Goal: Information Seeking & Learning: Learn about a topic

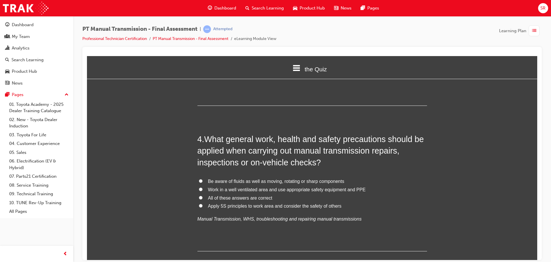
scroll to position [377, 0]
click at [382, 193] on label "All of these answers are correct" at bounding box center [313, 197] width 230 height 8
click at [203, 195] on input "All of these answers are correct" at bounding box center [201, 197] width 4 height 4
radio input "true"
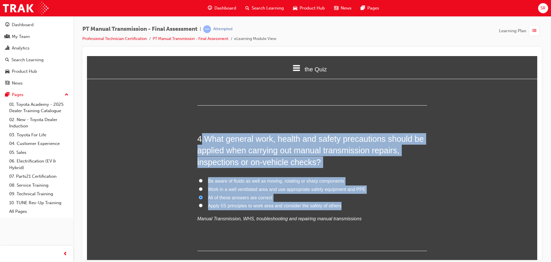
drag, startPoint x: 339, startPoint y: 194, endPoint x: 200, endPoint y: 114, distance: 160.9
copy div ". What general work, health and safety precautions should be applied when carry…"
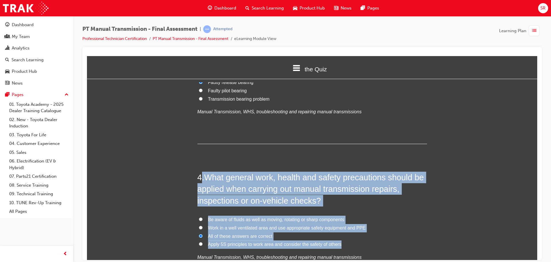
scroll to position [337, 0]
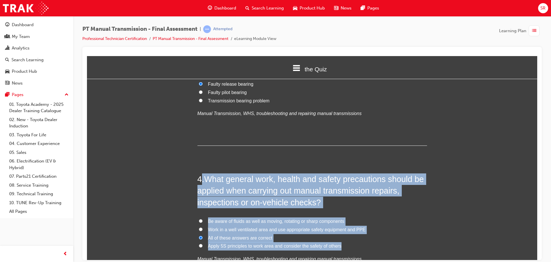
drag, startPoint x: 486, startPoint y: 144, endPoint x: 482, endPoint y: 146, distance: 4.6
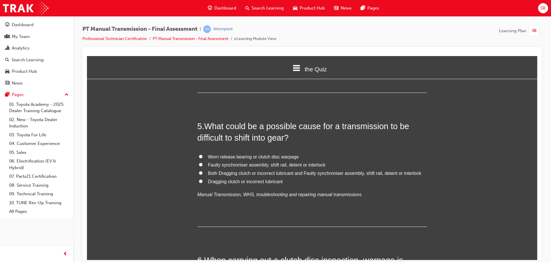
scroll to position [538, 0]
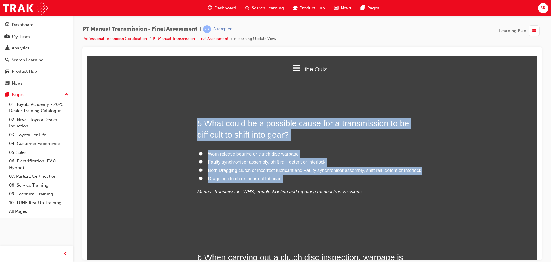
drag, startPoint x: 289, startPoint y: 166, endPoint x: 165, endPoint y: 98, distance: 140.9
copy div "5 . What could be a possible cause for a transmission to be difficult to shift …"
click at [281, 154] on div "Worn release bearing or clutch disc warpage Faulty synchroniser assembly, shift…" at bounding box center [313, 173] width 230 height 46
click at [279, 167] on span "Both Dragging clutch or incorrect lubricant and Faulty synchroniser assembly, s…" at bounding box center [314, 169] width 213 height 5
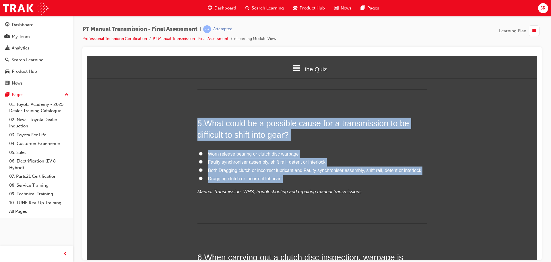
click at [203, 168] on input "Both Dragging clutch or incorrect lubricant and Faulty synchroniser assembly, s…" at bounding box center [201, 170] width 4 height 4
radio input "true"
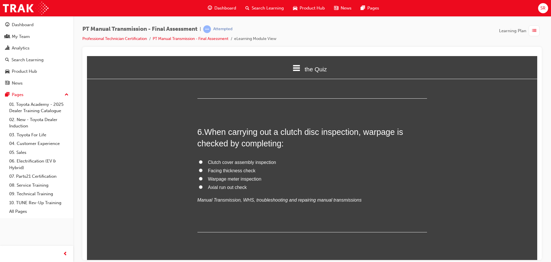
scroll to position [681, 0]
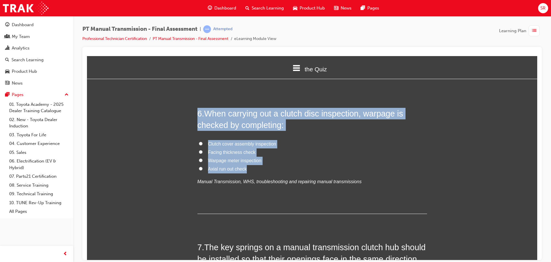
drag, startPoint x: 247, startPoint y: 157, endPoint x: 170, endPoint y: 89, distance: 103.0
copy div "6 . When carrying out a clutch disc inspection, warpage is checked by completin…"
click at [239, 166] on span "Axial run out check" at bounding box center [227, 168] width 39 height 5
click at [203, 166] on input "Axial run out check" at bounding box center [201, 168] width 4 height 4
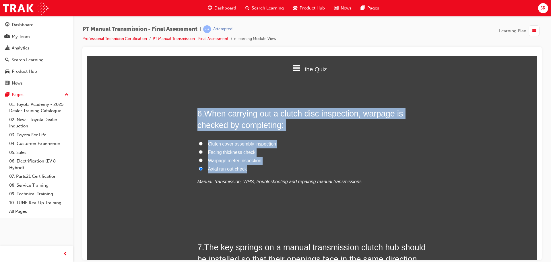
radio input "true"
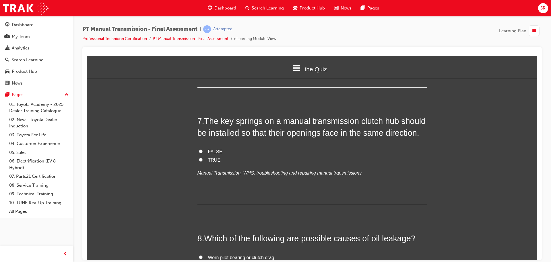
scroll to position [796, 0]
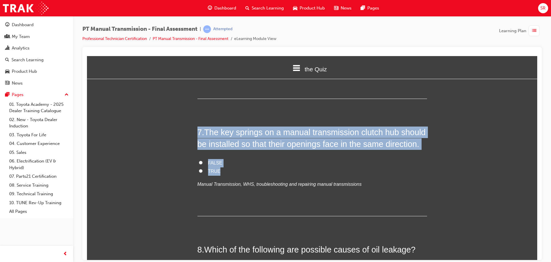
drag, startPoint x: 240, startPoint y: 158, endPoint x: 133, endPoint y: 100, distance: 121.9
copy div "7 . The key springs on a manual transmission clutch hub should be installed so …"
click at [214, 159] on label "FALSE" at bounding box center [313, 163] width 230 height 8
click at [203, 160] on input "FALSE" at bounding box center [201, 162] width 4 height 4
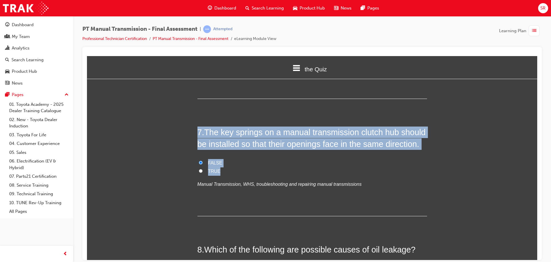
radio input "true"
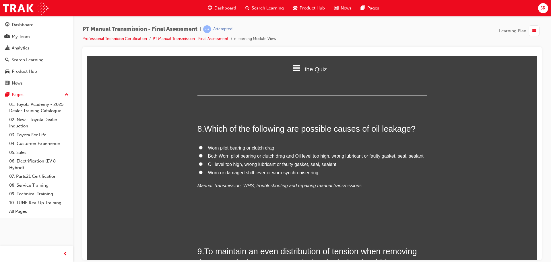
scroll to position [911, 0]
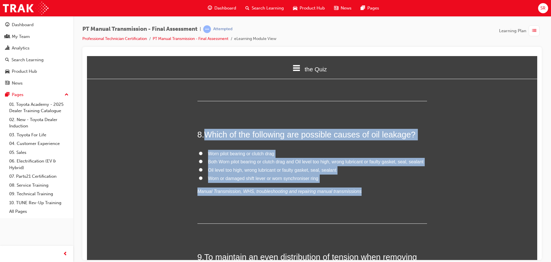
drag, startPoint x: 361, startPoint y: 180, endPoint x: 205, endPoint y: 106, distance: 173.3
copy div "Which of the following are possible causes of oil leakage? Worn pilot bearing o…"
drag, startPoint x: 401, startPoint y: 174, endPoint x: 399, endPoint y: 172, distance: 3.1
click at [401, 174] on div "Worn pilot bearing or clutch drag Both Worn pilot bearing or clutch drag and Oi…" at bounding box center [313, 172] width 230 height 46
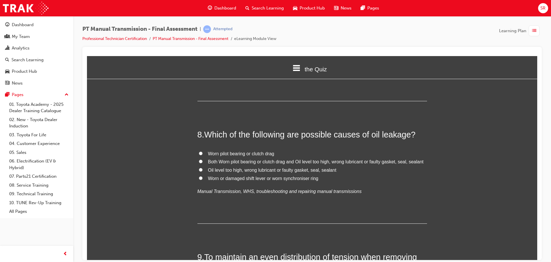
click at [316, 167] on span "Oil level too high, wrong lubricant or faulty gasket, seal, sealant" at bounding box center [272, 169] width 128 height 5
click at [203, 167] on input "Oil level too high, wrong lubricant or faulty gasket, seal, sealant" at bounding box center [201, 169] width 4 height 4
radio input "true"
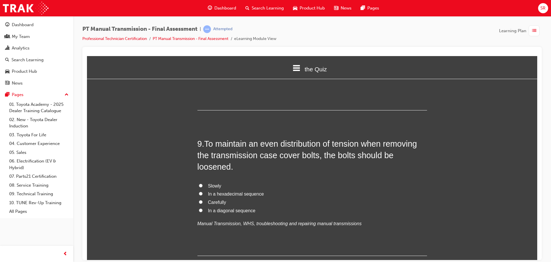
scroll to position [1026, 0]
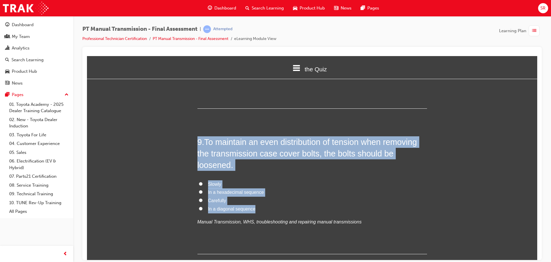
drag, startPoint x: 264, startPoint y: 198, endPoint x: 180, endPoint y: 99, distance: 129.0
copy div "9 . To maintain an even distribution of tension when removing the transmission …"
click at [242, 206] on span "In a diagonal sequence" at bounding box center [231, 208] width 47 height 5
click at [203, 206] on input "In a diagonal sequence" at bounding box center [201, 208] width 4 height 4
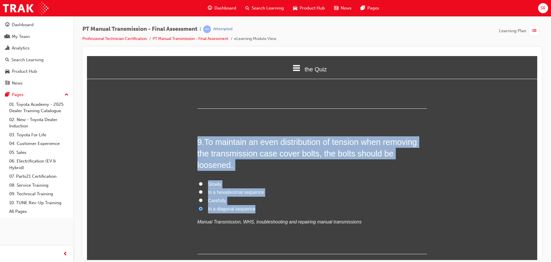
radio input "true"
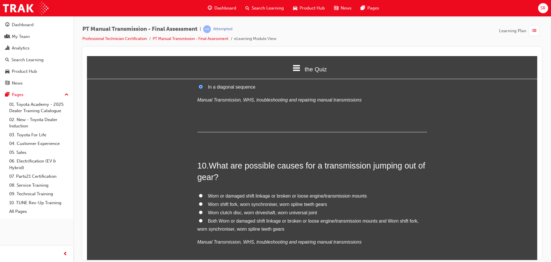
scroll to position [1170, 0]
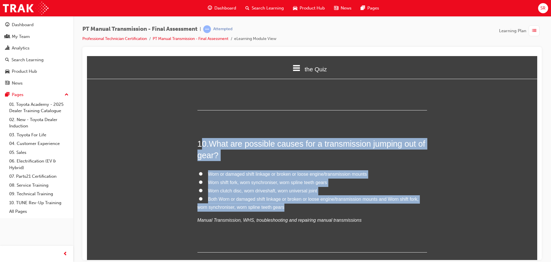
drag, startPoint x: 348, startPoint y: 188, endPoint x: 200, endPoint y: 127, distance: 159.9
click at [200, 138] on div "10 . What are possible causes for a transmission jumping out of gear? Worn or d…" at bounding box center [313, 195] width 230 height 114
drag, startPoint x: 442, startPoint y: 191, endPoint x: 382, endPoint y: 183, distance: 60.6
click at [442, 191] on div "You must select an answer for each question before you can submit. Please note,…" at bounding box center [312, 219] width 451 height 2610
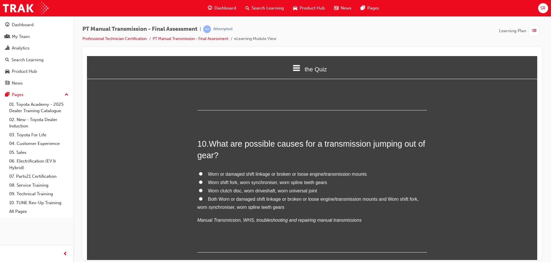
click at [344, 195] on label "Both Worn or damaged shift linkage or broken or loose engine/transmission mount…" at bounding box center [313, 203] width 230 height 17
click at [203, 196] on input "Both Worn or damaged shift linkage or broken or loose engine/transmission mount…" at bounding box center [201, 198] width 4 height 4
radio input "true"
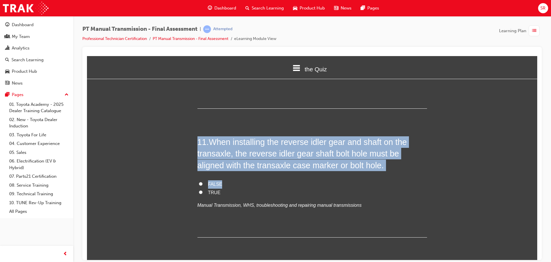
drag, startPoint x: 260, startPoint y: 172, endPoint x: 146, endPoint y: 117, distance: 126.1
click at [146, 117] on div "You must select an answer for each question before you can submit. Please note,…" at bounding box center [312, 75] width 451 height 2610
drag, startPoint x: 236, startPoint y: 177, endPoint x: 151, endPoint y: 80, distance: 129.2
click at [151, 80] on div "the Quiz Introduction the Quiz Assessment You must select an answer for each qu…" at bounding box center [312, 75] width 451 height 2610
copy div "You must select an answer for each question before you can submit. Please note,…"
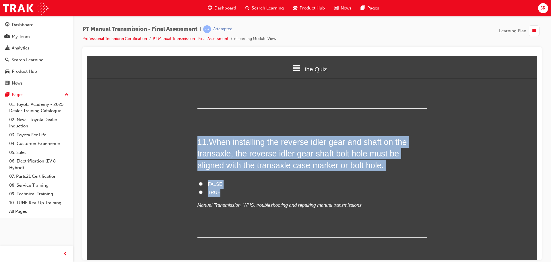
copy div "You must select an answer for each question before you can submit. Please note,…"
click at [208, 190] on span "TRUE" at bounding box center [214, 192] width 13 height 5
click at [203, 190] on input "TRUE" at bounding box center [201, 192] width 4 height 4
radio input "true"
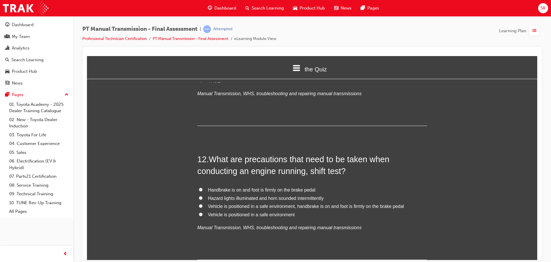
scroll to position [1428, 0]
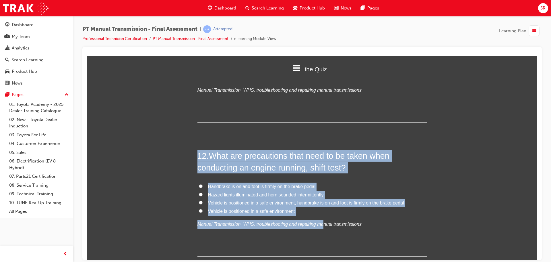
drag, startPoint x: 315, startPoint y: 204, endPoint x: 169, endPoint y: 134, distance: 161.7
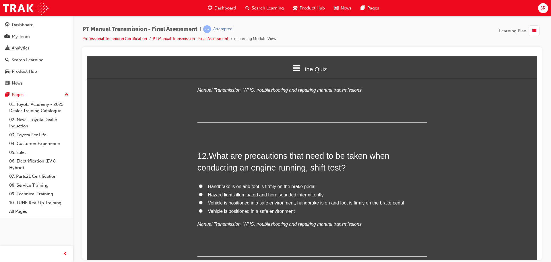
drag, startPoint x: 425, startPoint y: 218, endPoint x: 362, endPoint y: 200, distance: 65.1
click at [424, 217] on div "12 . What are precautions that need to be taken when conducting an engine runni…" at bounding box center [313, 203] width 230 height 106
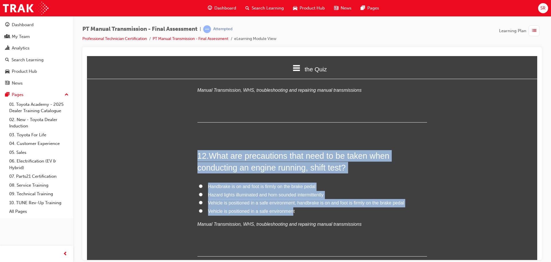
drag, startPoint x: 290, startPoint y: 197, endPoint x: 188, endPoint y: 134, distance: 119.9
drag, startPoint x: 305, startPoint y: 197, endPoint x: 198, endPoint y: 139, distance: 121.2
click at [201, 150] on div "12 . What are precautions that need to be taken when conducting an engine runni…" at bounding box center [313, 203] width 230 height 106
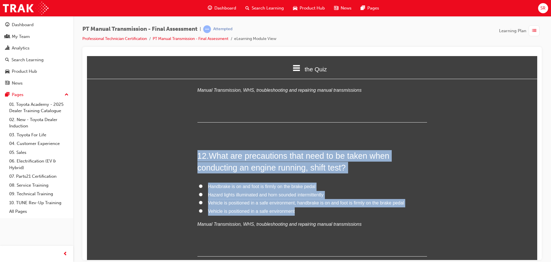
drag, startPoint x: 215, startPoint y: 153, endPoint x: 312, endPoint y: 198, distance: 107.0
copy div "12 . What are precautions that need to be taken when conducting an engine runni…"
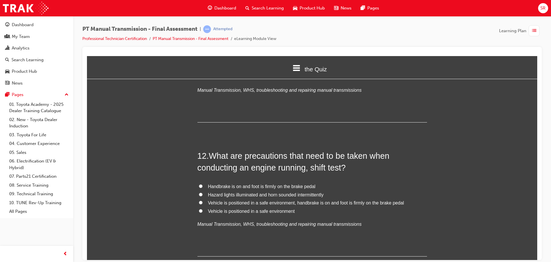
click at [424, 206] on div "Handbrake is on and foot is firmly on the brake pedal Hazard lights illuminated…" at bounding box center [313, 205] width 230 height 46
click at [392, 200] on span "Vehicle is positioned in a safe environment, handbrake is on and foot is firmly…" at bounding box center [306, 202] width 196 height 5
click at [203, 200] on input "Vehicle is positioned in a safe environment, handbrake is on and foot is firmly…" at bounding box center [201, 202] width 4 height 4
radio input "true"
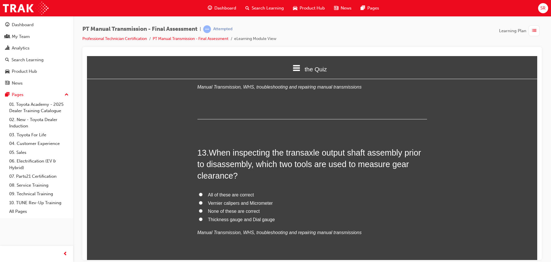
scroll to position [1572, 0]
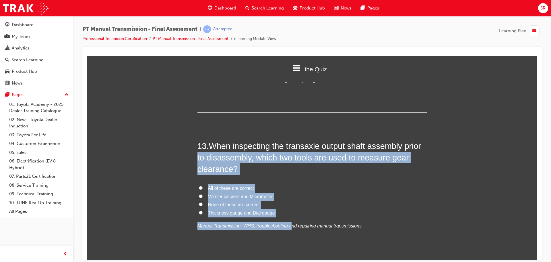
drag, startPoint x: 281, startPoint y: 206, endPoint x: 117, endPoint y: 142, distance: 176.9
click at [329, 200] on label "None of these are correct" at bounding box center [313, 204] width 230 height 8
click at [203, 202] on input "None of these are correct" at bounding box center [201, 204] width 4 height 4
radio input "true"
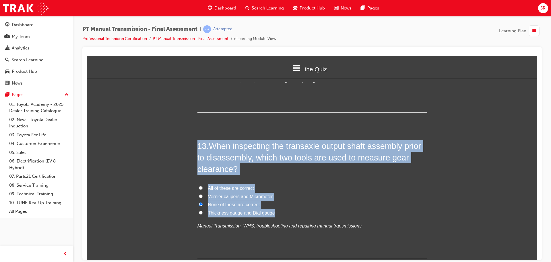
drag, startPoint x: 226, startPoint y: 195, endPoint x: 123, endPoint y: 118, distance: 128.5
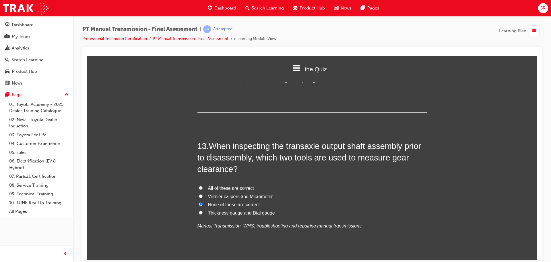
click at [264, 207] on div "All of these are correct Vernier calipers and Micrometer None of these are corr…" at bounding box center [313, 207] width 230 height 46
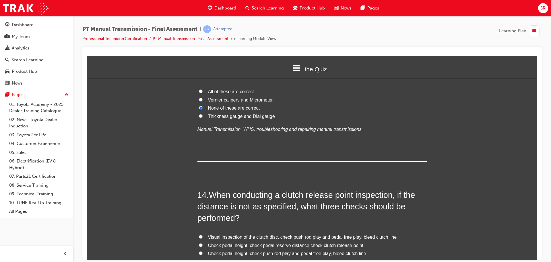
scroll to position [1658, 0]
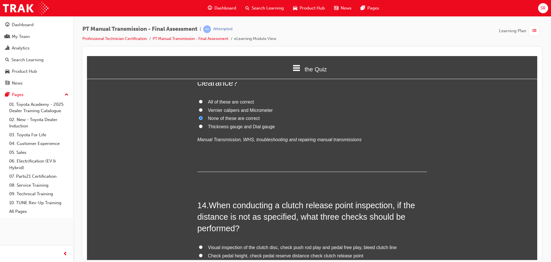
click at [263, 124] on span "Thickness gauge and Dial gauge" at bounding box center [241, 126] width 67 height 5
click at [203, 124] on input "Thickness gauge and Dial gauge" at bounding box center [201, 126] width 4 height 4
radio input "true"
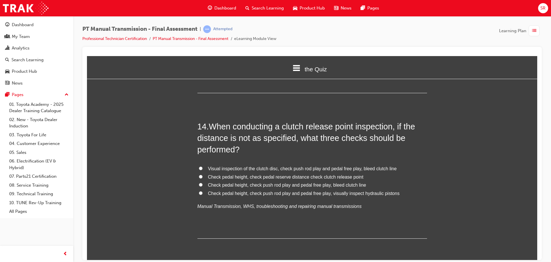
scroll to position [1744, 0]
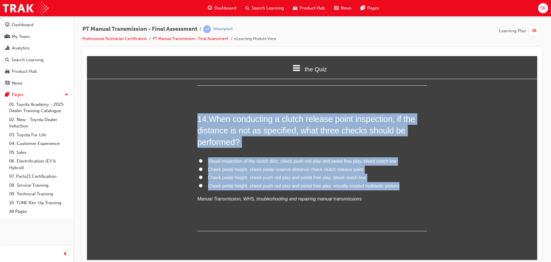
drag, startPoint x: 260, startPoint y: 151, endPoint x: 162, endPoint y: 103, distance: 109.9
copy div "14 . When conducting a clutch release point inspection, if the distance is not …"
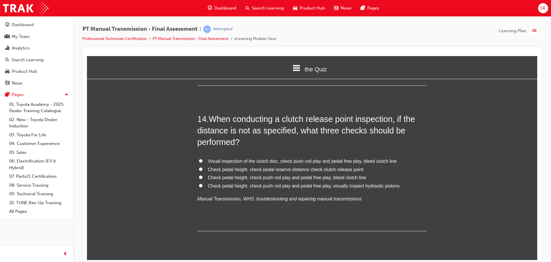
drag, startPoint x: 227, startPoint y: 214, endPoint x: 226, endPoint y: 210, distance: 4.3
click at [226, 211] on div "14 . When conducting a clutch release point inspection, if the distance is not …" at bounding box center [313, 172] width 230 height 118
click at [343, 175] on span "Check pedal height, check push rod play and pedal free play, bleed clutch line" at bounding box center [287, 177] width 158 height 5
click at [203, 175] on input "Check pedal height, check push rod play and pedal free play, bleed clutch line" at bounding box center [201, 177] width 4 height 4
radio input "true"
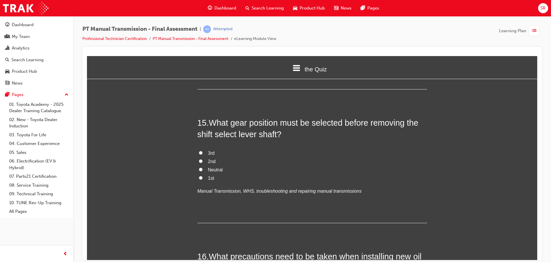
scroll to position [1888, 0]
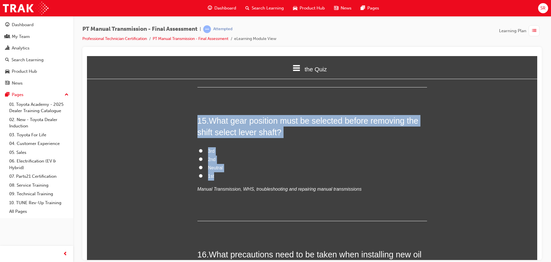
drag, startPoint x: 219, startPoint y: 162, endPoint x: 191, endPoint y: 108, distance: 60.6
click at [213, 163] on label "Neutral" at bounding box center [313, 167] width 230 height 8
click at [203, 165] on input "Neutral" at bounding box center [201, 167] width 4 height 4
radio input "true"
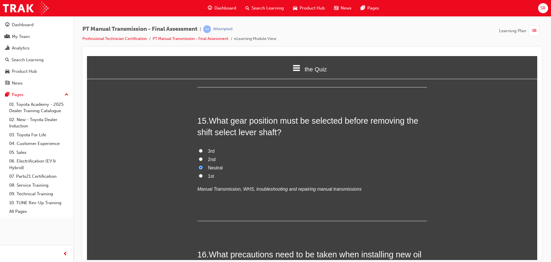
scroll to position [1916, 0]
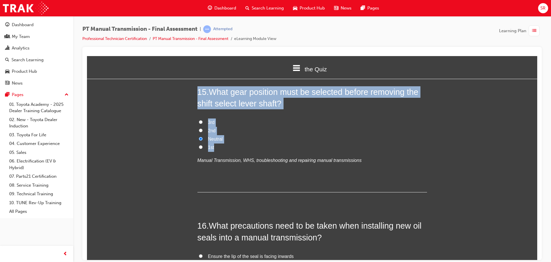
drag, startPoint x: 224, startPoint y: 129, endPoint x: 197, endPoint y: 80, distance: 55.6
click at [253, 143] on label "1st" at bounding box center [313, 147] width 230 height 8
click at [203, 145] on input "1st" at bounding box center [201, 147] width 4 height 4
radio input "true"
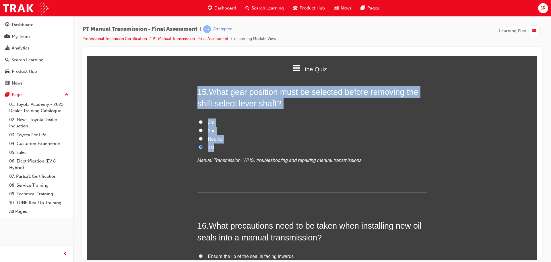
click at [230, 135] on label "Neutral" at bounding box center [313, 139] width 230 height 8
click at [203, 136] on input "Neutral" at bounding box center [201, 138] width 4 height 4
radio input "true"
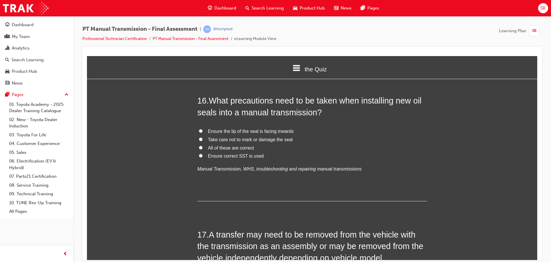
scroll to position [2031, 0]
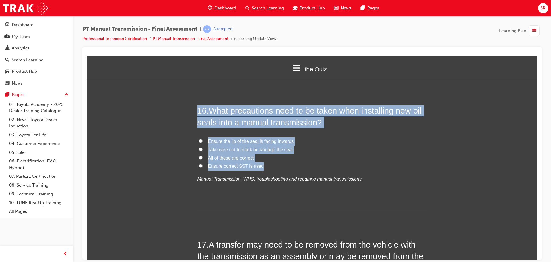
drag, startPoint x: 283, startPoint y: 151, endPoint x: 152, endPoint y: 86, distance: 146.2
click at [224, 155] on span "All of these are correct" at bounding box center [231, 157] width 46 height 5
click at [203, 155] on input "All of these are correct" at bounding box center [201, 157] width 4 height 4
radio input "true"
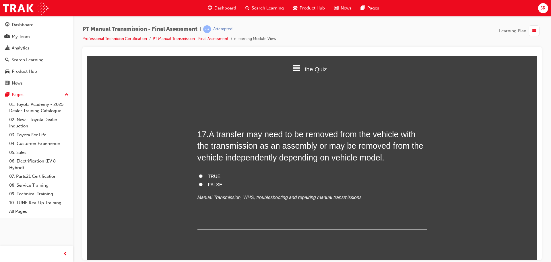
scroll to position [2175, 0]
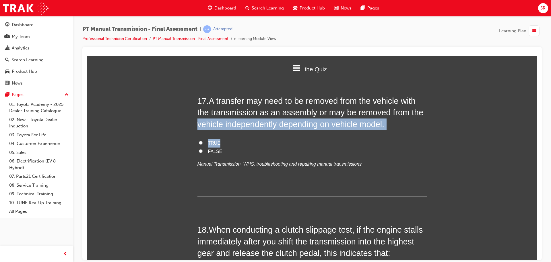
drag, startPoint x: 413, startPoint y: 134, endPoint x: 169, endPoint y: 116, distance: 244.8
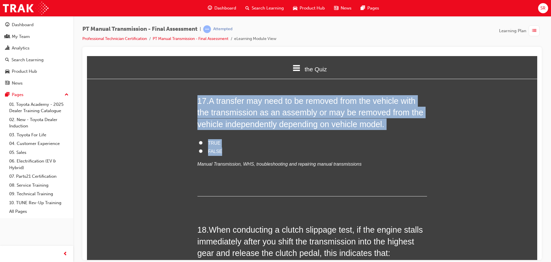
drag, startPoint x: 233, startPoint y: 143, endPoint x: 167, endPoint y: 94, distance: 82.6
click at [378, 139] on label "TRUE" at bounding box center [313, 143] width 230 height 8
click at [203, 140] on input "TRUE" at bounding box center [201, 142] width 4 height 4
radio input "true"
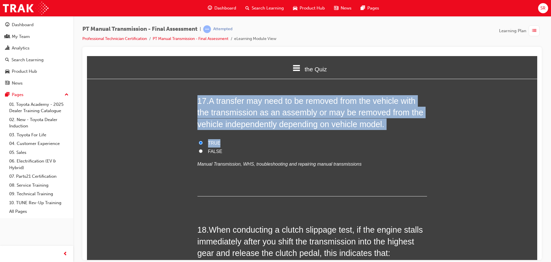
drag, startPoint x: 338, startPoint y: 132, endPoint x: 114, endPoint y: 89, distance: 228.2
drag, startPoint x: 220, startPoint y: 142, endPoint x: 120, endPoint y: 63, distance: 127.4
click at [224, 139] on label "TRUE" at bounding box center [313, 143] width 230 height 8
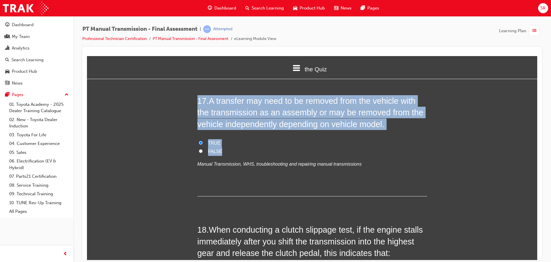
click at [203, 140] on input "TRUE" at bounding box center [201, 142] width 4 height 4
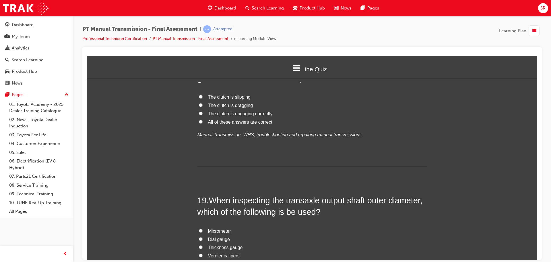
scroll to position [2318, 0]
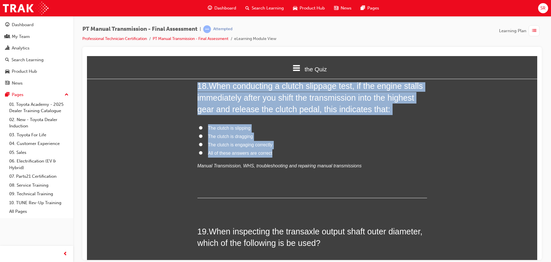
drag, startPoint x: 296, startPoint y: 144, endPoint x: 119, endPoint y: 77, distance: 189.9
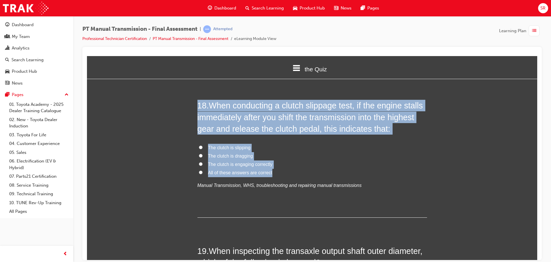
scroll to position [2261, 0]
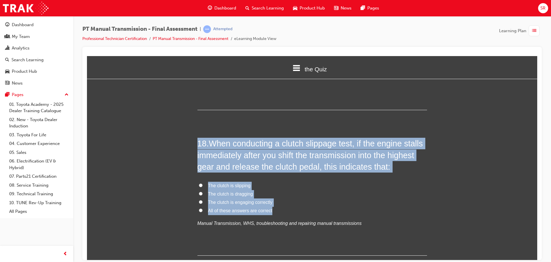
click at [299, 198] on label "The clutch is engaging correctly" at bounding box center [313, 202] width 230 height 8
click at [203, 200] on input "The clutch is engaging correctly" at bounding box center [201, 202] width 4 height 4
radio input "true"
drag, startPoint x: 286, startPoint y: 199, endPoint x: 140, endPoint y: 123, distance: 164.7
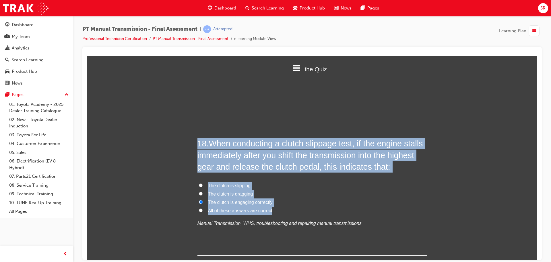
click at [343, 198] on label "The clutch is engaging correctly" at bounding box center [313, 202] width 230 height 8
click at [203, 200] on input "The clutch is engaging correctly" at bounding box center [201, 202] width 4 height 4
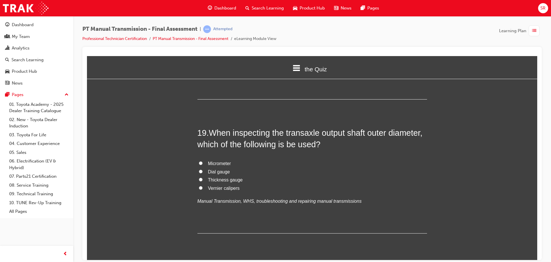
scroll to position [2422, 0]
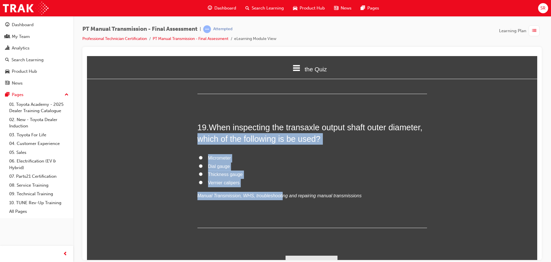
drag, startPoint x: 275, startPoint y: 177, endPoint x: 109, endPoint y: 126, distance: 174.4
click at [357, 154] on label "Micrometer" at bounding box center [313, 158] width 230 height 8
click at [203, 155] on input "Micrometer" at bounding box center [201, 157] width 4 height 4
radio input "true"
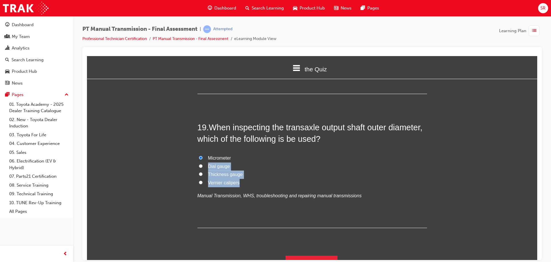
drag, startPoint x: 248, startPoint y: 172, endPoint x: 111, endPoint y: 130, distance: 143.0
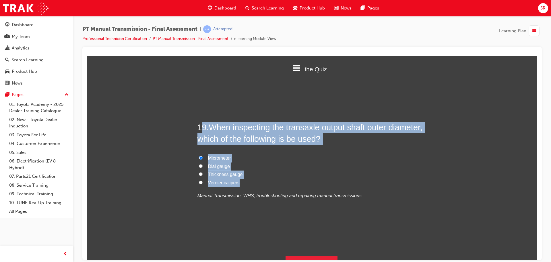
drag, startPoint x: 201, startPoint y: 107, endPoint x: 258, endPoint y: 168, distance: 83.9
click at [313, 255] on button "Submit Answers" at bounding box center [312, 263] width 52 height 16
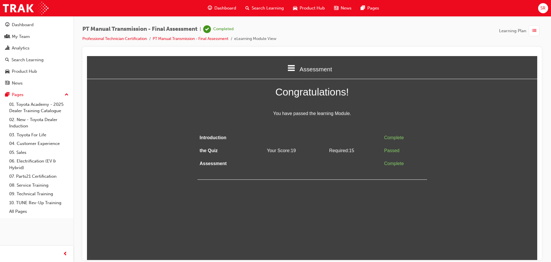
click at [533, 29] on span "list-icon" at bounding box center [534, 30] width 4 height 7
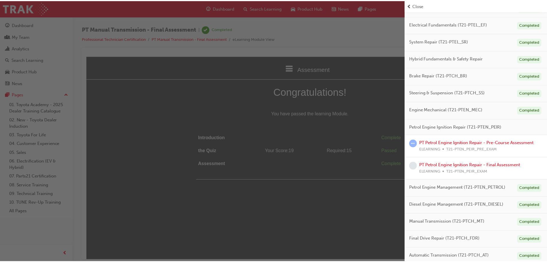
scroll to position [77, 0]
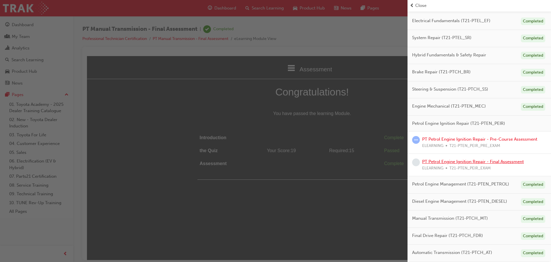
click at [463, 162] on link "PT Petrol Engine Ignition Repair - Final Assessment" at bounding box center [473, 161] width 102 height 5
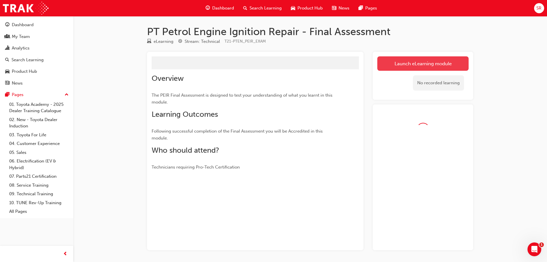
click at [432, 59] on button "Launch eLearning module" at bounding box center [422, 63] width 91 height 14
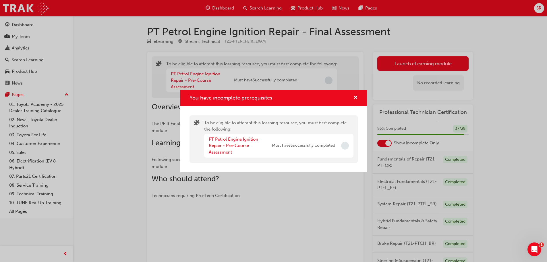
click at [358, 96] on div "You have incomplete prerequisites" at bounding box center [273, 98] width 187 height 16
click at [356, 97] on span "cross-icon" at bounding box center [356, 97] width 4 height 5
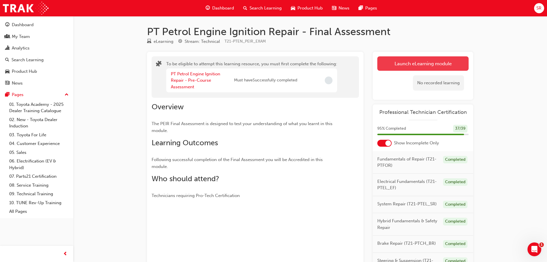
click at [418, 65] on button "Launch eLearning module" at bounding box center [422, 63] width 91 height 14
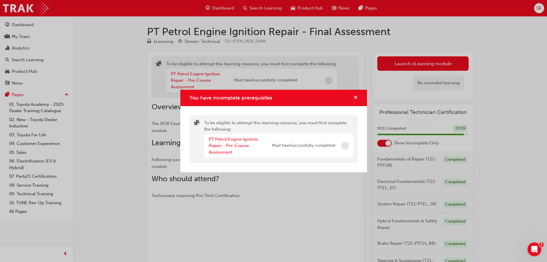
click at [354, 98] on span "cross-icon" at bounding box center [356, 97] width 4 height 5
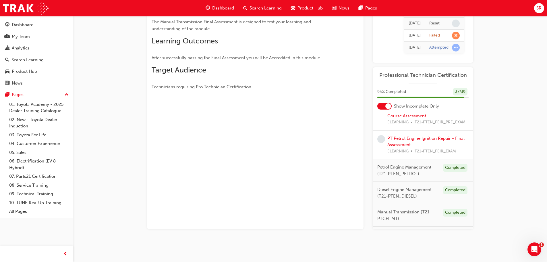
scroll to position [172, 0]
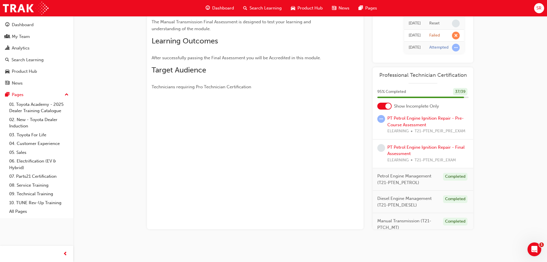
click at [429, 125] on div "PT Petrol Engine Ignition Repair - Pre-Course Assessment ELEARNING T21-PTEN_PEI…" at bounding box center [423, 124] width 101 height 29
click at [419, 127] on link "PT Petrol Engine Ignition Repair - Pre-Course Assessment" at bounding box center [425, 121] width 76 height 12
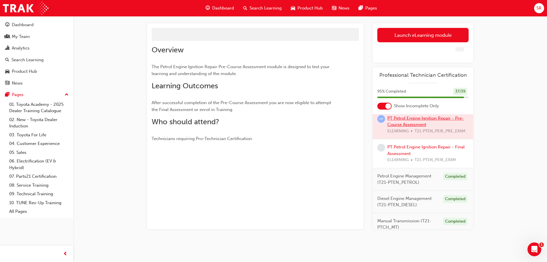
scroll to position [82, 0]
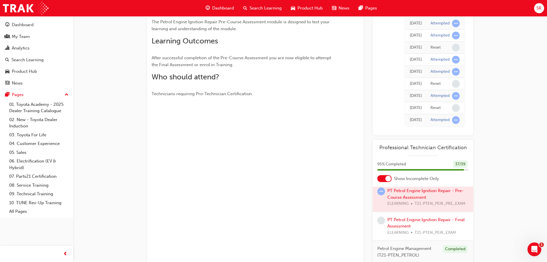
click at [396, 205] on div at bounding box center [423, 197] width 101 height 29
click at [399, 201] on div at bounding box center [423, 197] width 101 height 29
click at [411, 202] on div at bounding box center [423, 197] width 101 height 29
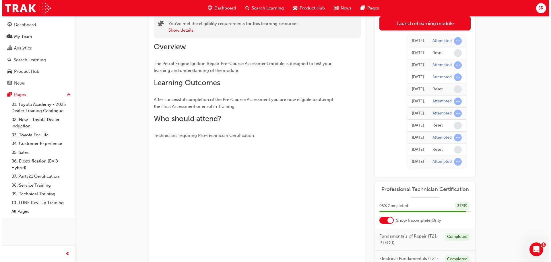
scroll to position [0, 0]
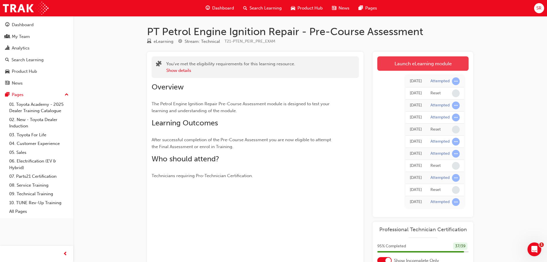
click at [439, 63] on link "Launch eLearning module" at bounding box center [422, 63] width 91 height 14
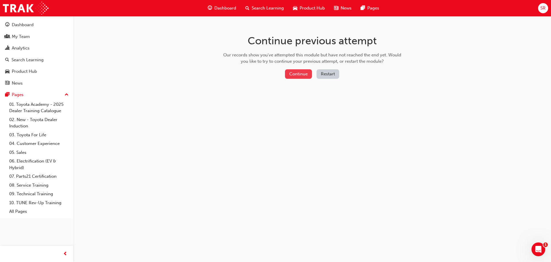
click at [302, 73] on button "Continue" at bounding box center [298, 73] width 27 height 9
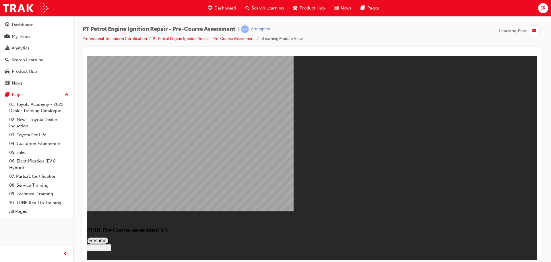
click at [109, 237] on button "Resume" at bounding box center [98, 240] width 22 height 7
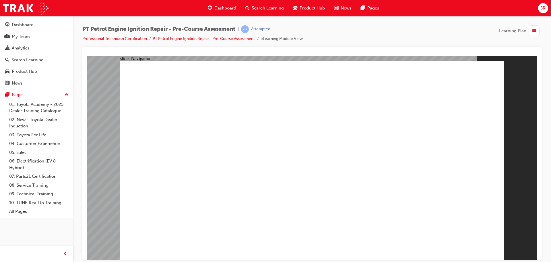
drag, startPoint x: 448, startPoint y: 93, endPoint x: 112, endPoint y: 81, distance: 335.9
click at [113, 80] on div "slide: Quiz - Multiple choice Oval 1 Question 1 Which of the following statemen…" at bounding box center [312, 158] width 451 height 204
drag, startPoint x: 199, startPoint y: 84, endPoint x: 279, endPoint y: 130, distance: 91.3
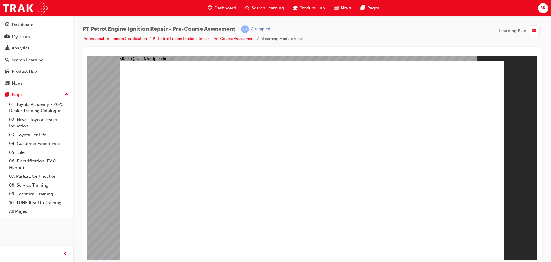
drag, startPoint x: 308, startPoint y: 83, endPoint x: 345, endPoint y: 141, distance: 68.5
click at [132, 38] on link "Professional Technician Certification" at bounding box center [114, 38] width 65 height 5
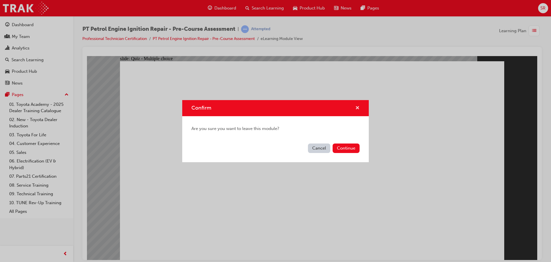
drag, startPoint x: 357, startPoint y: 106, endPoint x: 270, endPoint y: 50, distance: 104.0
click at [357, 106] on span "cross-icon" at bounding box center [358, 108] width 4 height 5
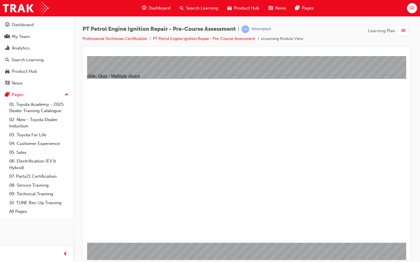
radio input "true"
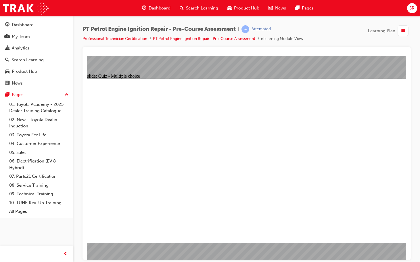
radio input "true"
drag, startPoint x: 165, startPoint y: 74, endPoint x: 332, endPoint y: 208, distance: 214.8
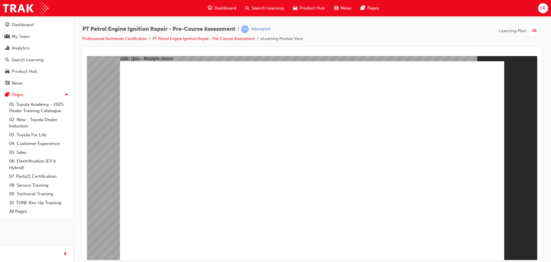
radio input "false"
radio input "true"
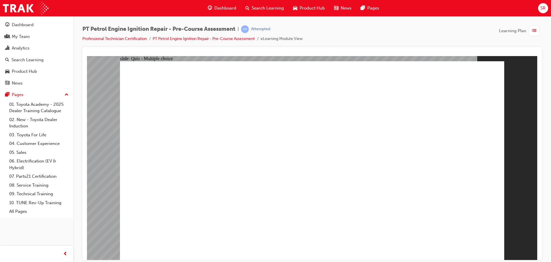
radio input "true"
drag, startPoint x: 445, startPoint y: 239, endPoint x: 457, endPoint y: 238, distance: 12.4
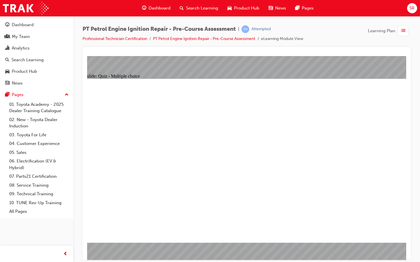
radio input "true"
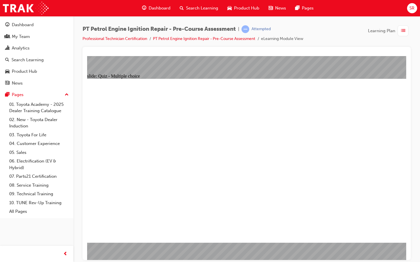
radio input "true"
drag, startPoint x: 143, startPoint y: 89, endPoint x: 315, endPoint y: 132, distance: 177.2
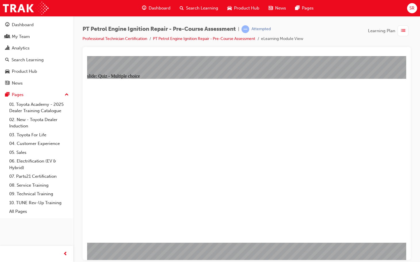
radio input "true"
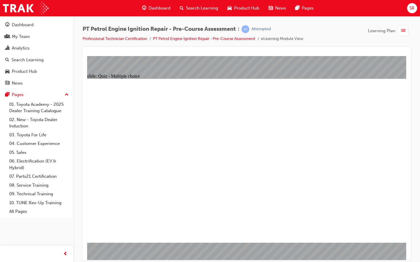
radio input "true"
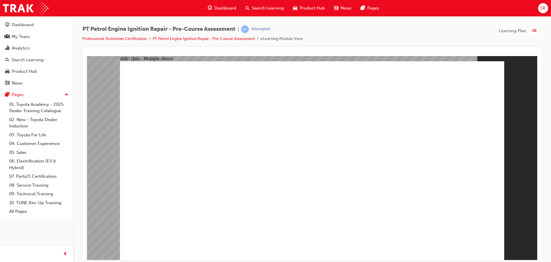
radio input "true"
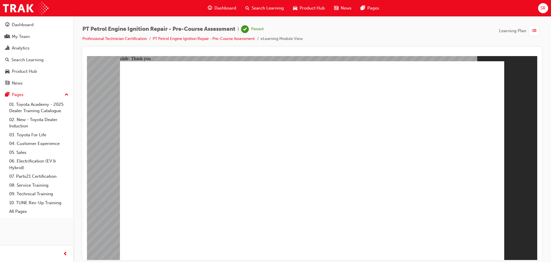
click at [536, 29] on span "list-icon" at bounding box center [534, 30] width 4 height 7
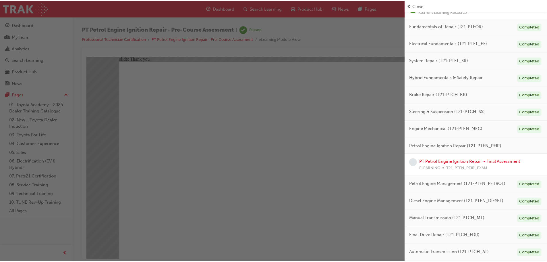
scroll to position [61, 0]
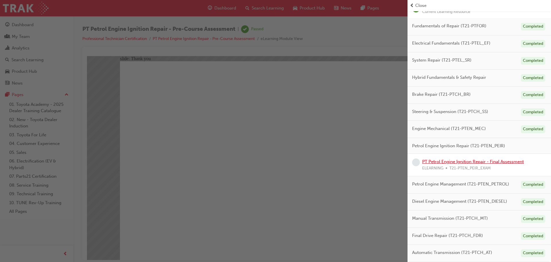
click at [474, 161] on link "PT Petrol Engine Ignition Repair - Final Assessment" at bounding box center [473, 161] width 102 height 5
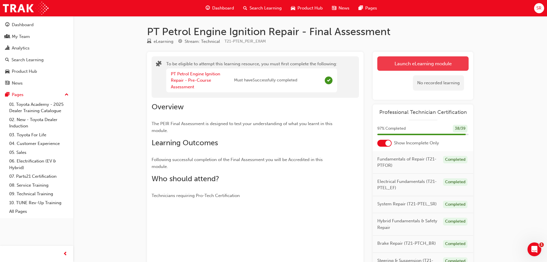
click at [410, 61] on button "Launch eLearning module" at bounding box center [422, 63] width 91 height 14
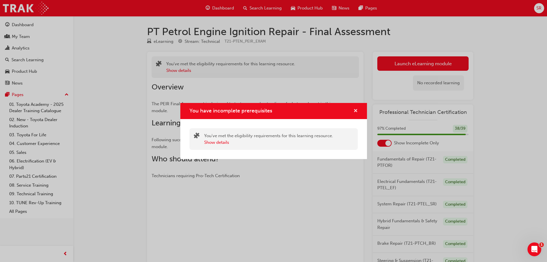
click at [356, 110] on span "cross-icon" at bounding box center [356, 111] width 4 height 5
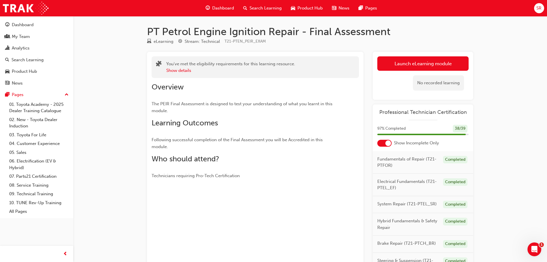
click at [446, 54] on div "Launch eLearning module Learning Plan No recorded learning" at bounding box center [423, 76] width 101 height 48
click at [447, 63] on button "Launch eLearning module" at bounding box center [422, 63] width 91 height 14
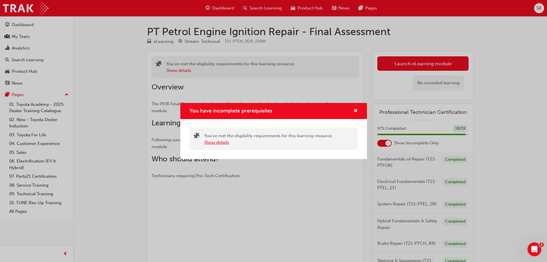
click at [224, 141] on button "Show details" at bounding box center [216, 142] width 25 height 7
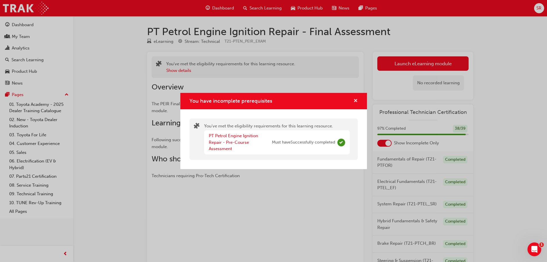
click at [356, 100] on span "cross-icon" at bounding box center [356, 100] width 4 height 5
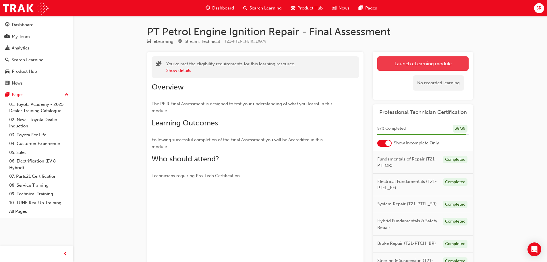
click at [459, 61] on link "Launch eLearning module" at bounding box center [422, 63] width 91 height 14
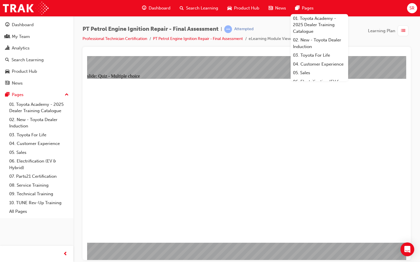
checkbox input "true"
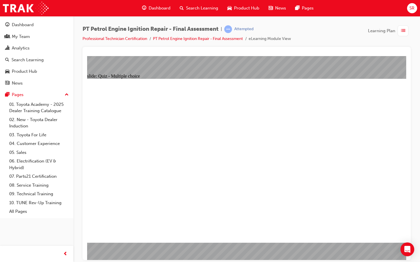
drag, startPoint x: 229, startPoint y: 209, endPoint x: 230, endPoint y: 205, distance: 3.6
checkbox input "true"
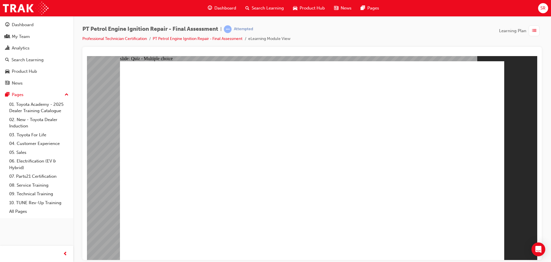
checkbox input "true"
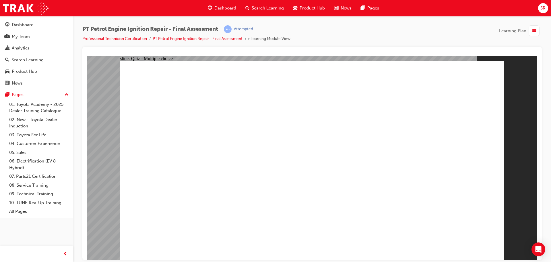
checkbox input "true"
radio input "true"
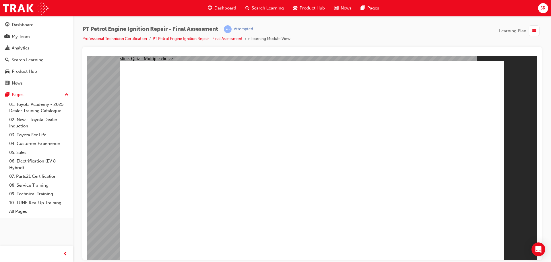
radio input "true"
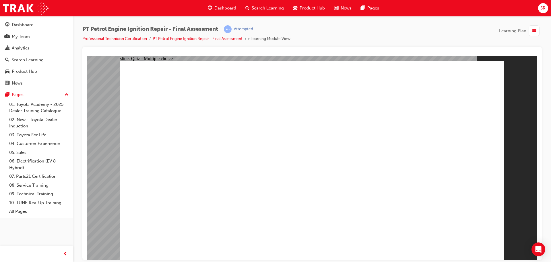
radio input "true"
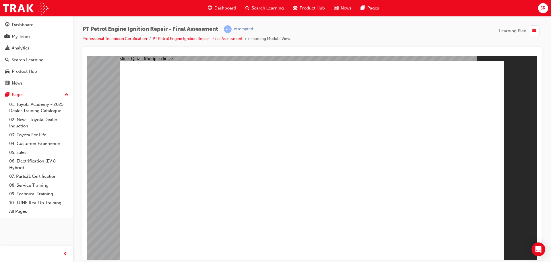
radio input "true"
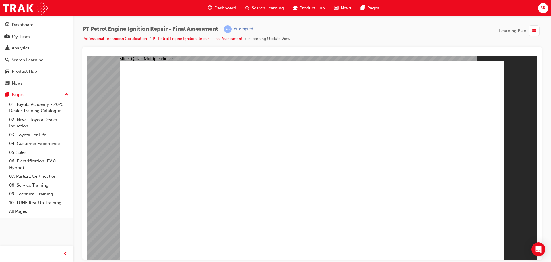
radio input "true"
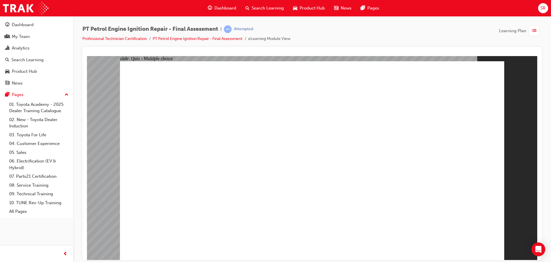
radio input "true"
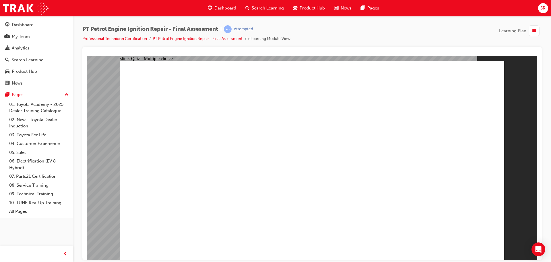
radio input "true"
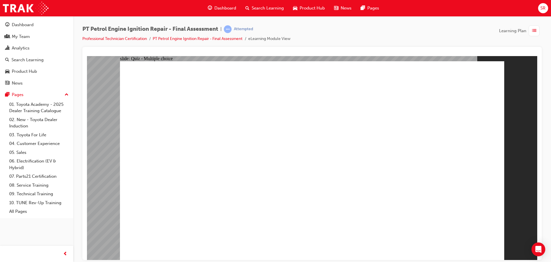
radio input "true"
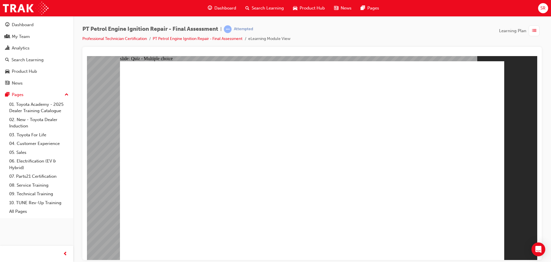
radio input "true"
radio input "false"
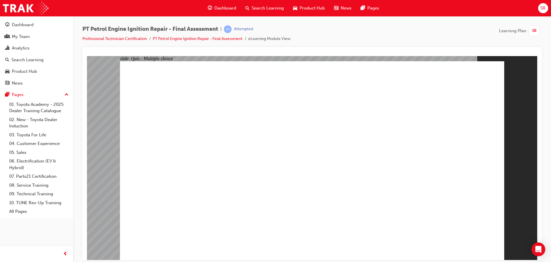
radio input "false"
radio input "true"
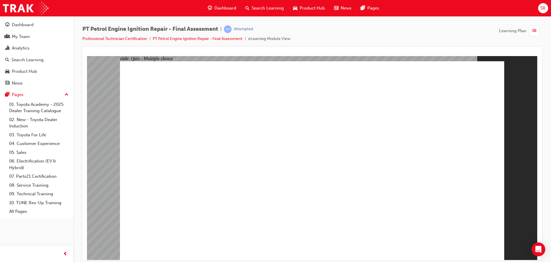
radio input "true"
drag, startPoint x: 478, startPoint y: 211, endPoint x: 246, endPoint y: 125, distance: 247.8
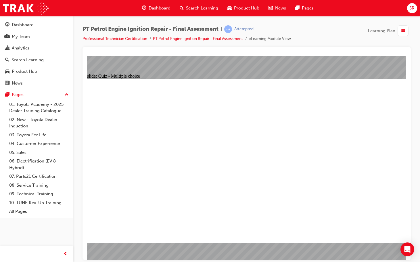
radio input "true"
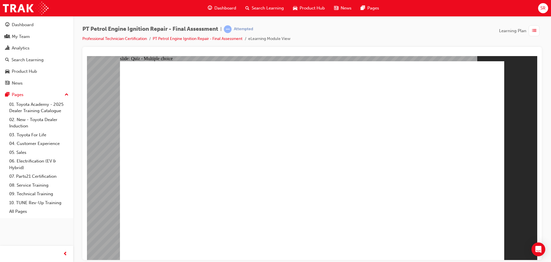
radio input "true"
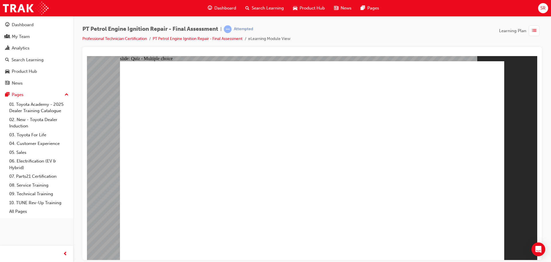
click at [538, 31] on div "button" at bounding box center [534, 30] width 11 height 11
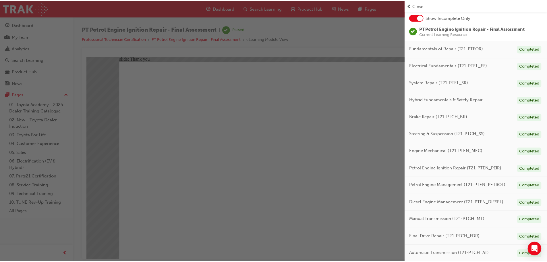
scroll to position [33, 0]
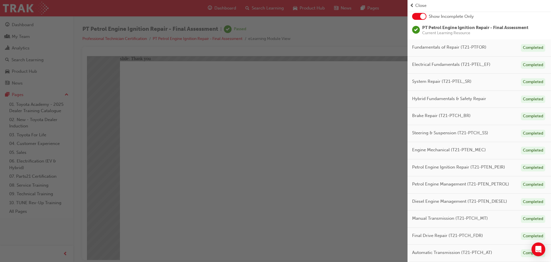
click at [416, 7] on span "Close" at bounding box center [421, 5] width 11 height 7
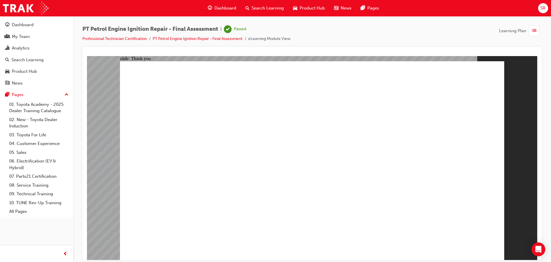
click at [208, 8] on span "guage-icon" at bounding box center [210, 8] width 4 height 7
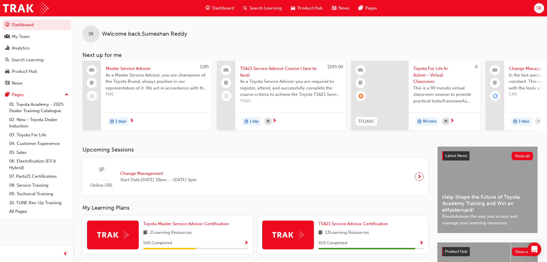
click at [144, 72] on span "As a Master Service Advisor, you are champions of the Toyota Brand, always posi…" at bounding box center [156, 82] width 101 height 20
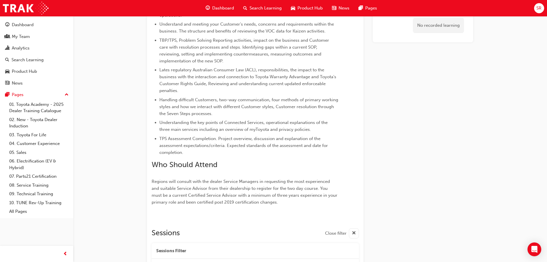
scroll to position [186, 0]
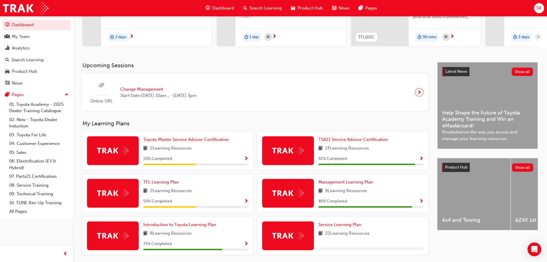
scroll to position [86, 0]
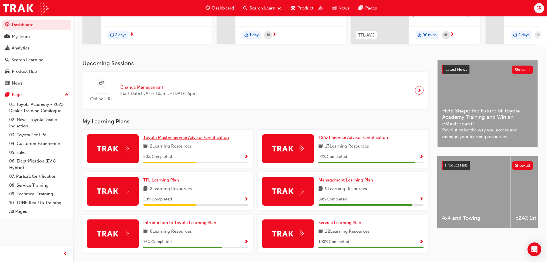
click at [226, 140] on span "Toyota Master Service Advisor Certification" at bounding box center [186, 137] width 86 height 5
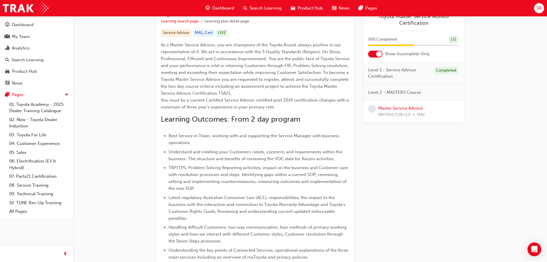
scroll to position [172, 0]
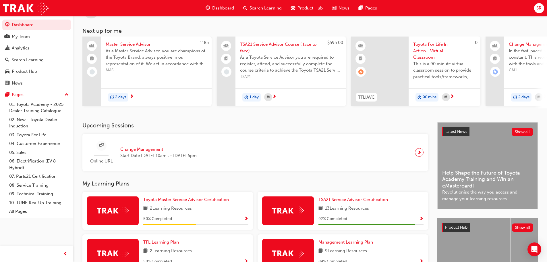
scroll to position [107, 0]
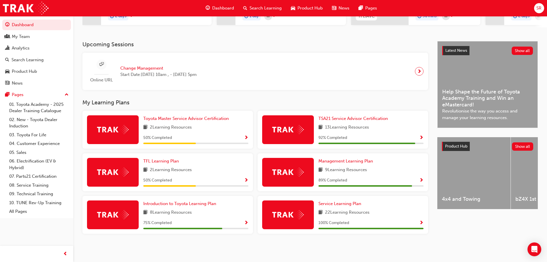
click at [395, 206] on div "Service Learning Plan" at bounding box center [370, 203] width 105 height 7
click at [213, 2] on div "Dashboard Search Learning Product Hub News Pages" at bounding box center [291, 8] width 185 height 16
click at [259, 6] on span "Search Learning" at bounding box center [266, 8] width 32 height 7
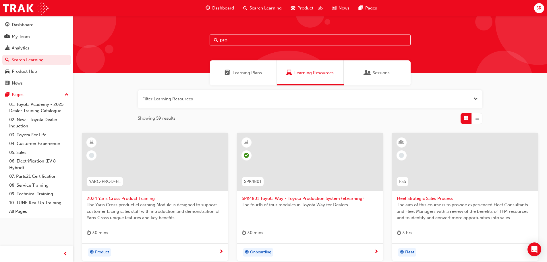
click at [244, 74] on span "Learning Plans" at bounding box center [247, 72] width 29 height 7
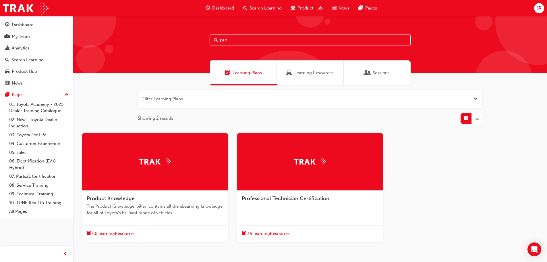
click at [278, 175] on div at bounding box center [310, 161] width 146 height 57
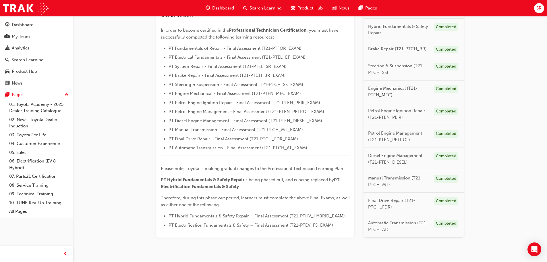
scroll to position [170, 0]
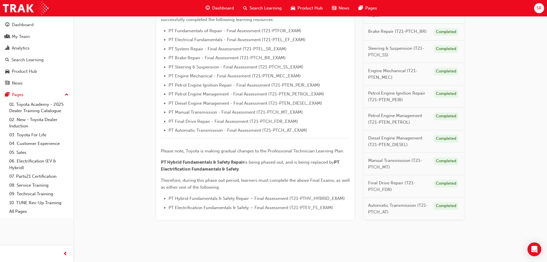
click at [544, 5] on div "Dashboard Search Learning Product Hub News Pages SR" at bounding box center [273, 8] width 547 height 16
click at [542, 6] on div "SR" at bounding box center [539, 8] width 10 height 10
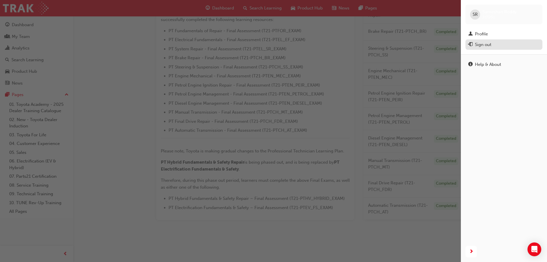
click at [490, 43] on div "Sign out" at bounding box center [483, 44] width 16 height 7
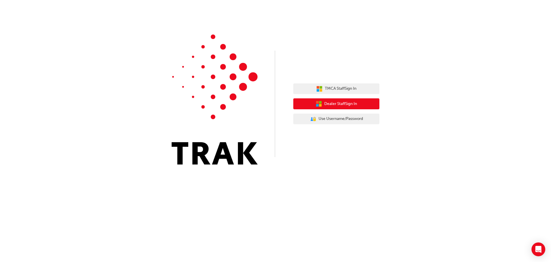
click at [297, 102] on button "Dealer Staff Sign In" at bounding box center [336, 103] width 86 height 11
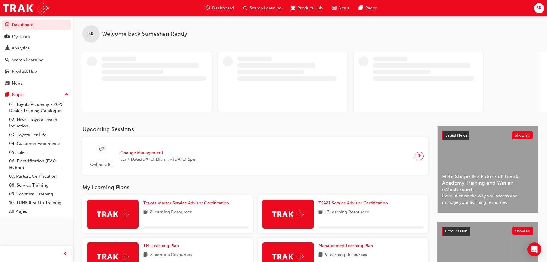
click at [539, 10] on span "SR" at bounding box center [538, 8] width 5 height 7
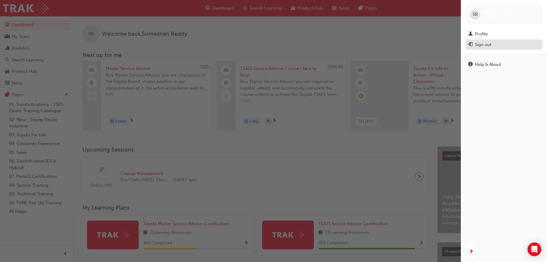
click at [511, 46] on div "Sign out" at bounding box center [503, 44] width 71 height 7
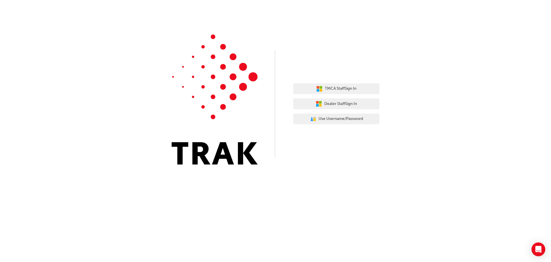
click at [347, 97] on div "TMCA Staff Sign In Dealer Staff Sign In User Authentication Icon - Blue Person,…" at bounding box center [336, 104] width 86 height 50
click at [345, 90] on span "TMCA Staff Sign In" at bounding box center [341, 88] width 32 height 7
click at [334, 104] on span "Dealer Staff Sign In" at bounding box center [341, 104] width 33 height 7
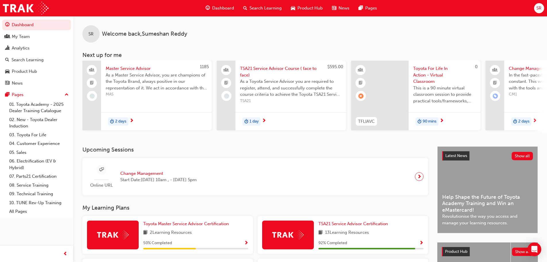
click at [543, 9] on div "SR" at bounding box center [539, 8] width 10 height 10
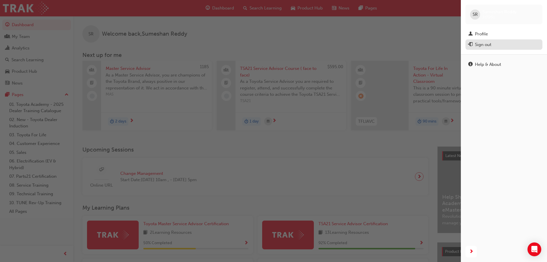
click at [508, 46] on div "Sign out" at bounding box center [503, 44] width 71 height 7
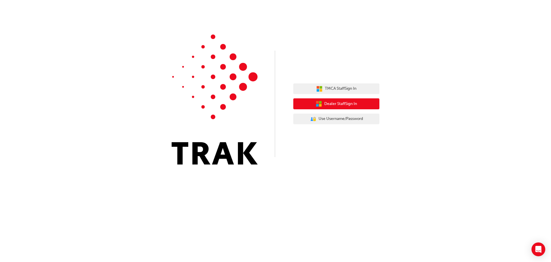
click at [339, 105] on span "Dealer Staff Sign In" at bounding box center [341, 104] width 33 height 7
